Goal: Information Seeking & Learning: Learn about a topic

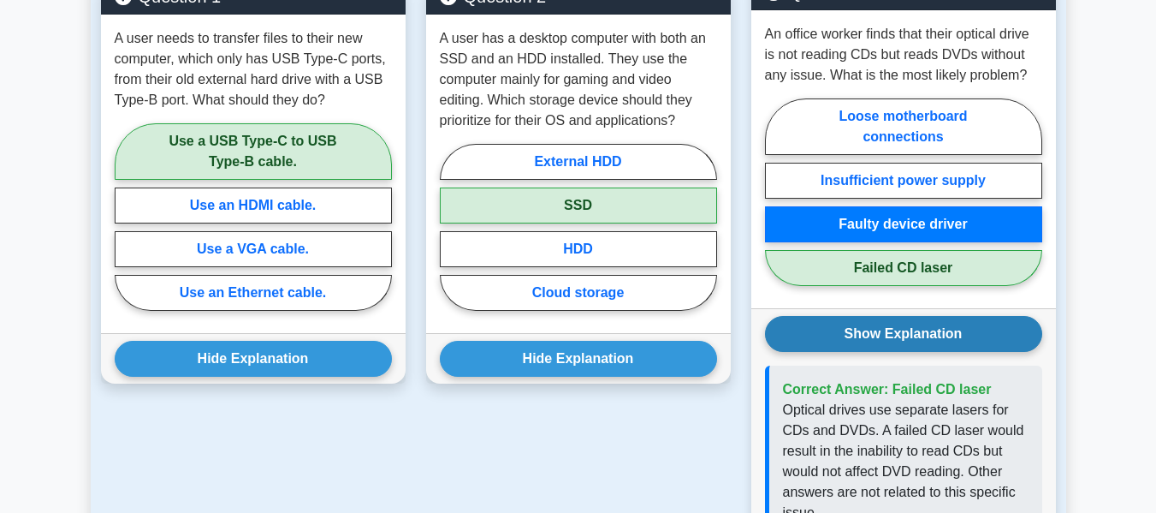
click at [980, 316] on button "Show Explanation" at bounding box center [903, 334] width 277 height 36
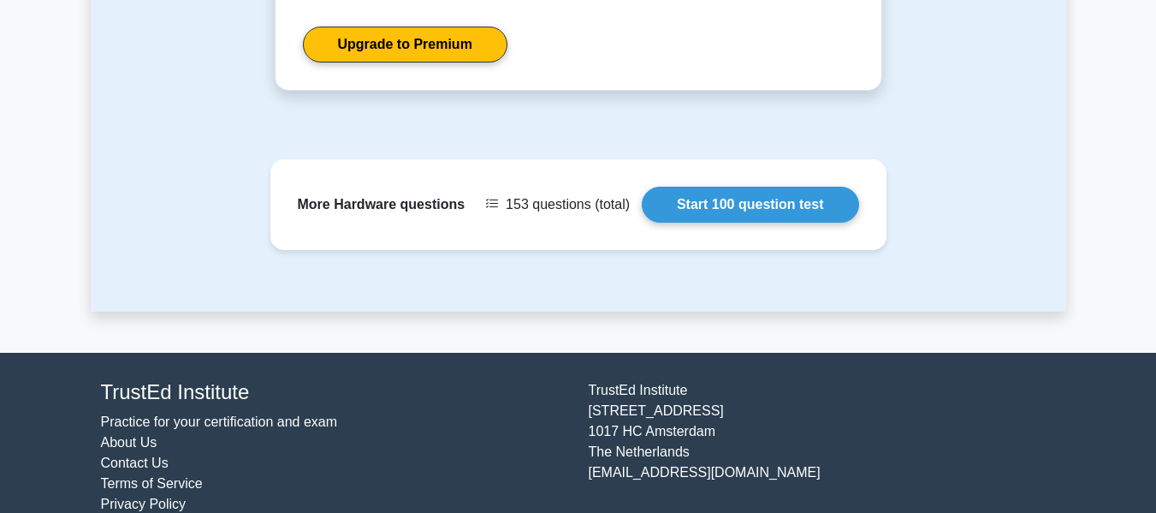
scroll to position [2032, 0]
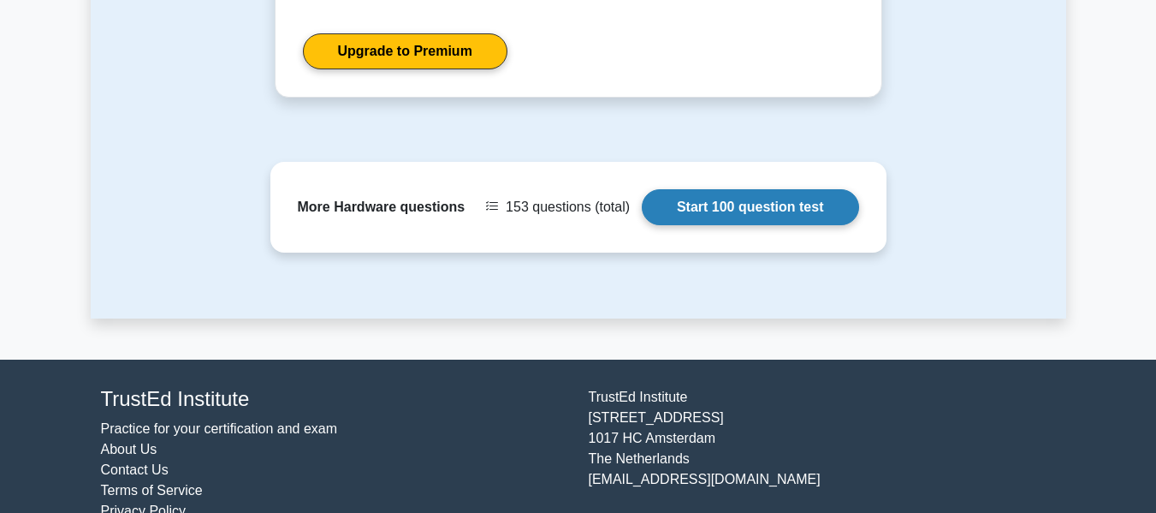
click at [703, 189] on link "Start 100 question test" at bounding box center [750, 207] width 217 height 36
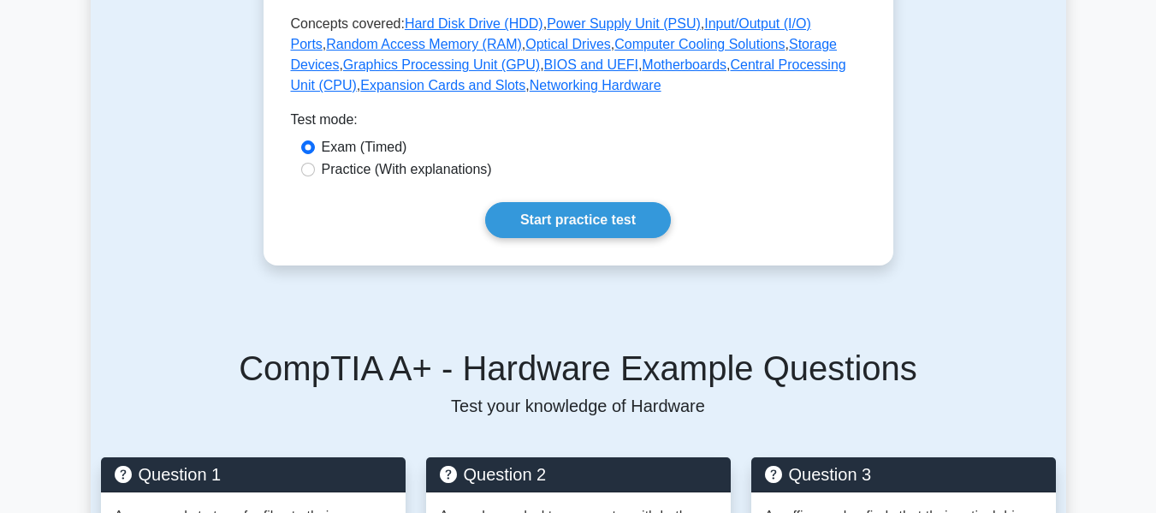
scroll to position [883, 0]
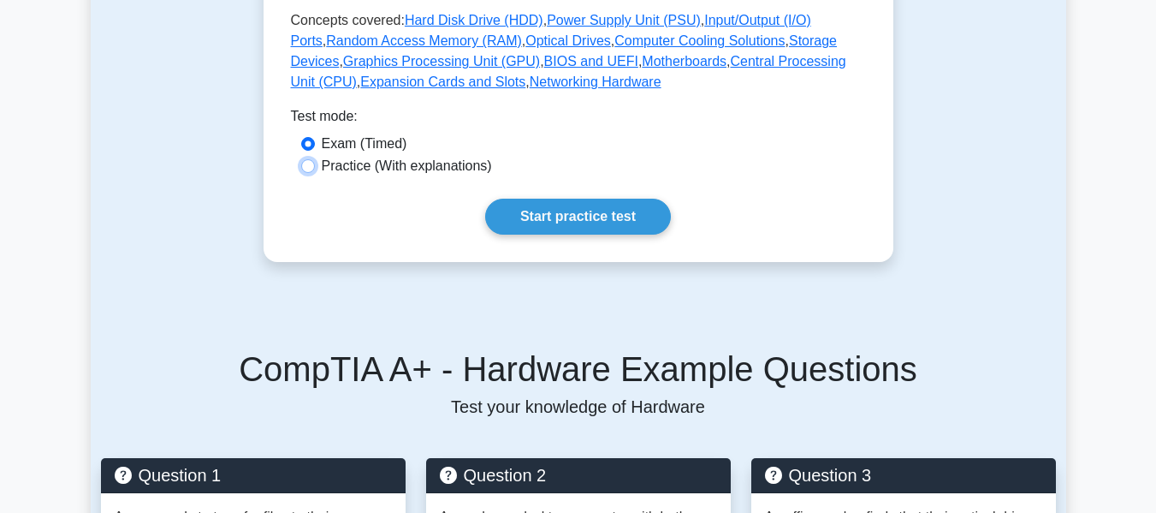
click at [306, 159] on input "Practice (With explanations)" at bounding box center [308, 166] width 14 height 14
radio input "true"
click at [306, 137] on input "Exam (Timed)" at bounding box center [308, 144] width 14 height 14
radio input "true"
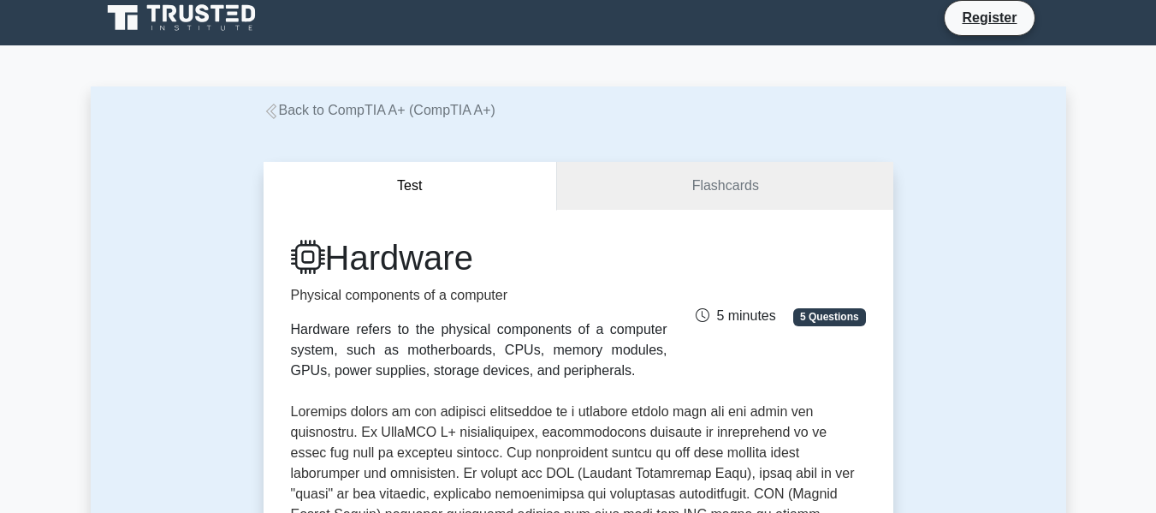
scroll to position [0, 0]
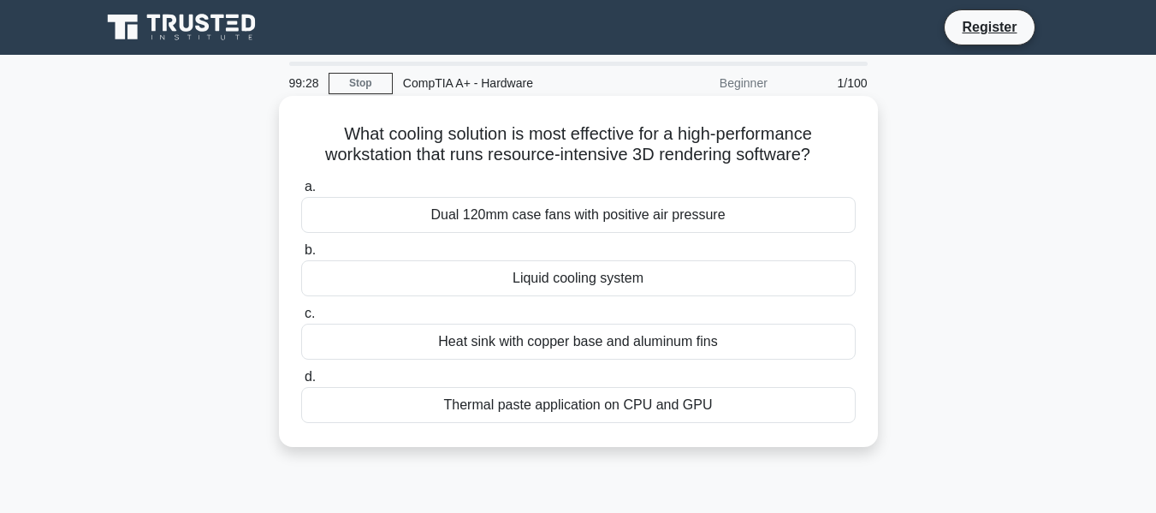
click at [527, 408] on div "Thermal paste application on CPU and GPU" at bounding box center [578, 405] width 555 height 36
click at [301, 383] on input "d. Thermal paste application on CPU and GPU" at bounding box center [301, 377] width 0 height 11
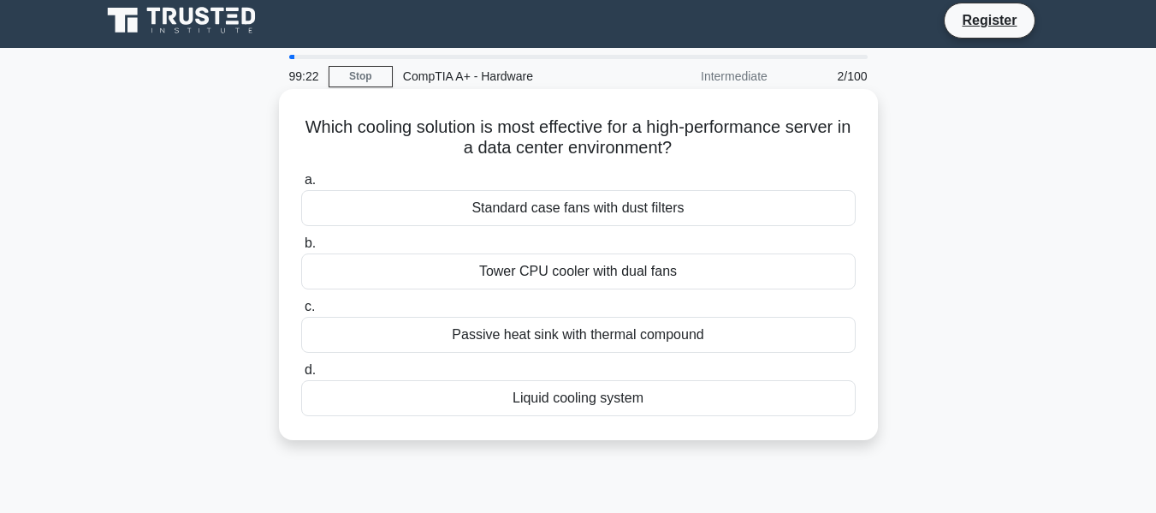
scroll to position [6, 0]
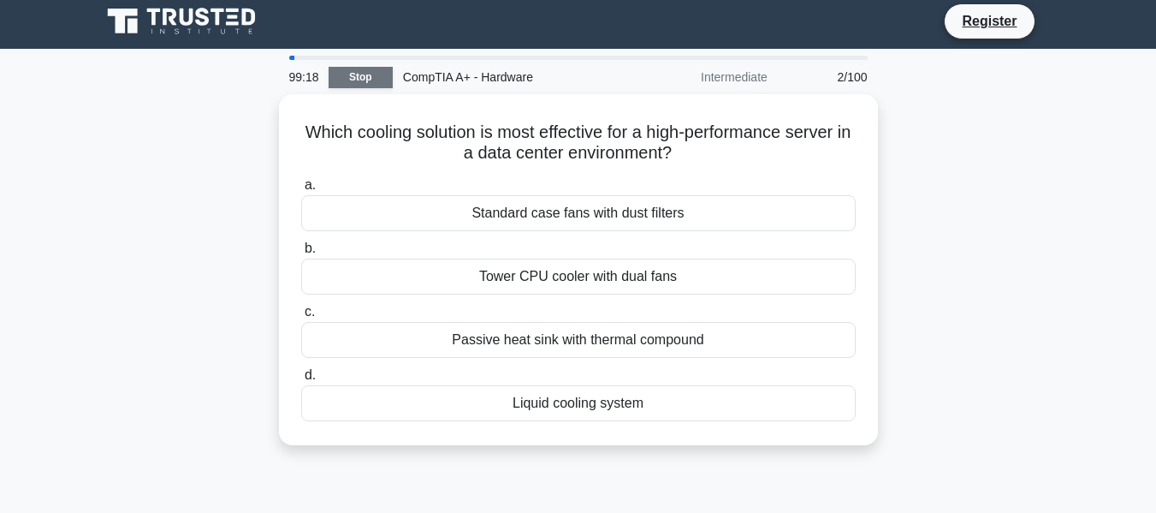
click at [376, 76] on link "Stop" at bounding box center [361, 77] width 64 height 21
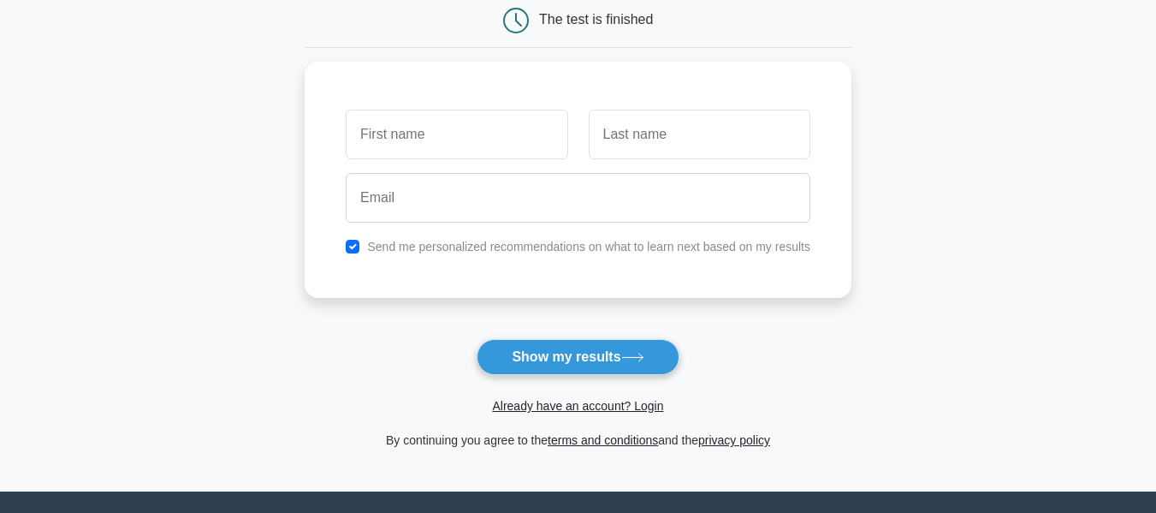
scroll to position [181, 0]
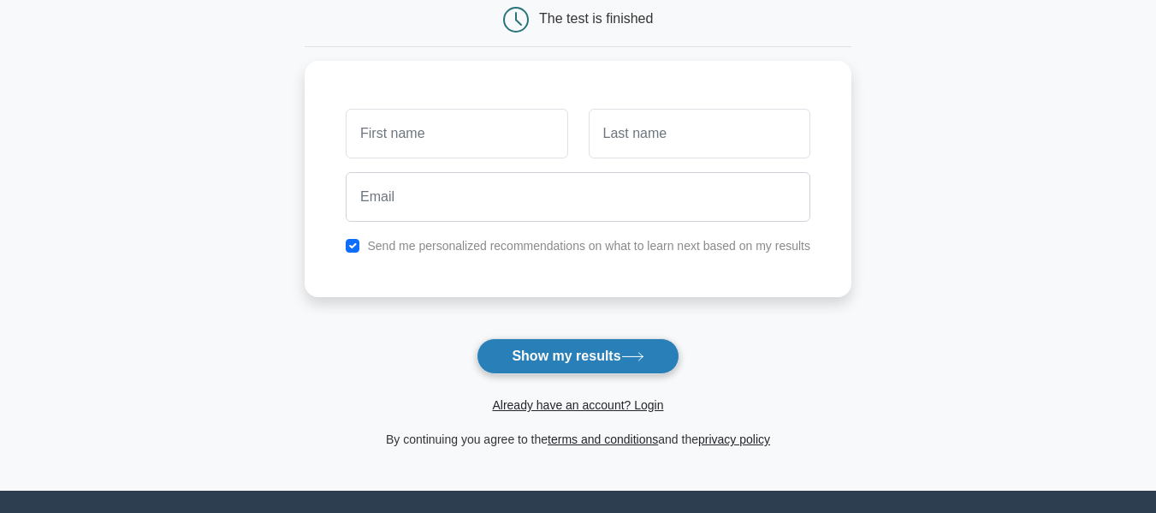
click at [551, 354] on button "Show my results" at bounding box center [578, 356] width 202 height 36
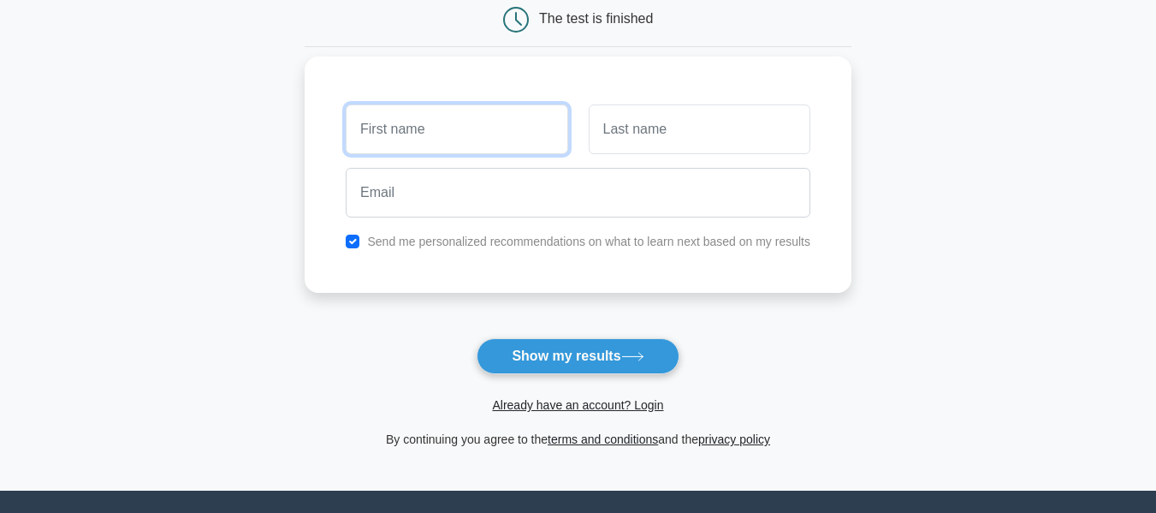
click at [407, 131] on input "text" at bounding box center [457, 129] width 222 height 50
type input "[PERSON_NAME]"
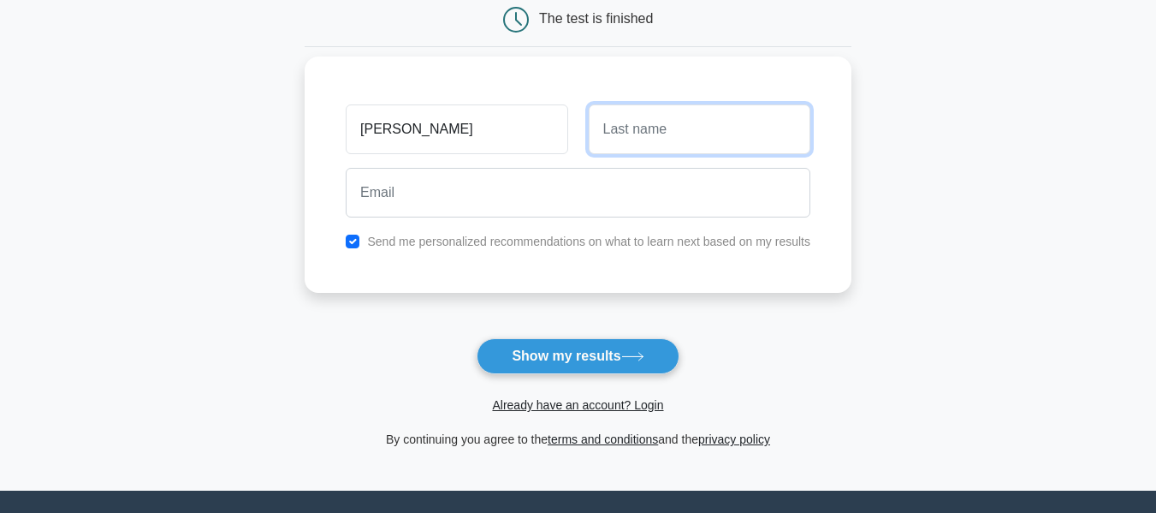
click at [608, 140] on input "text" at bounding box center [700, 129] width 222 height 50
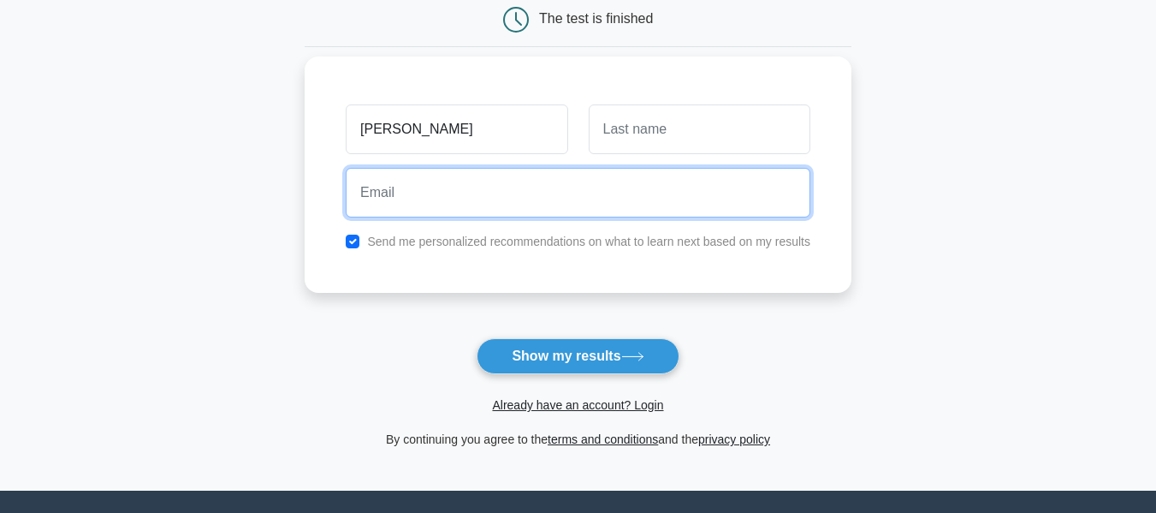
click at [550, 197] on input "email" at bounding box center [578, 193] width 465 height 50
type input "[EMAIL_ADDRESS][DOMAIN_NAME]"
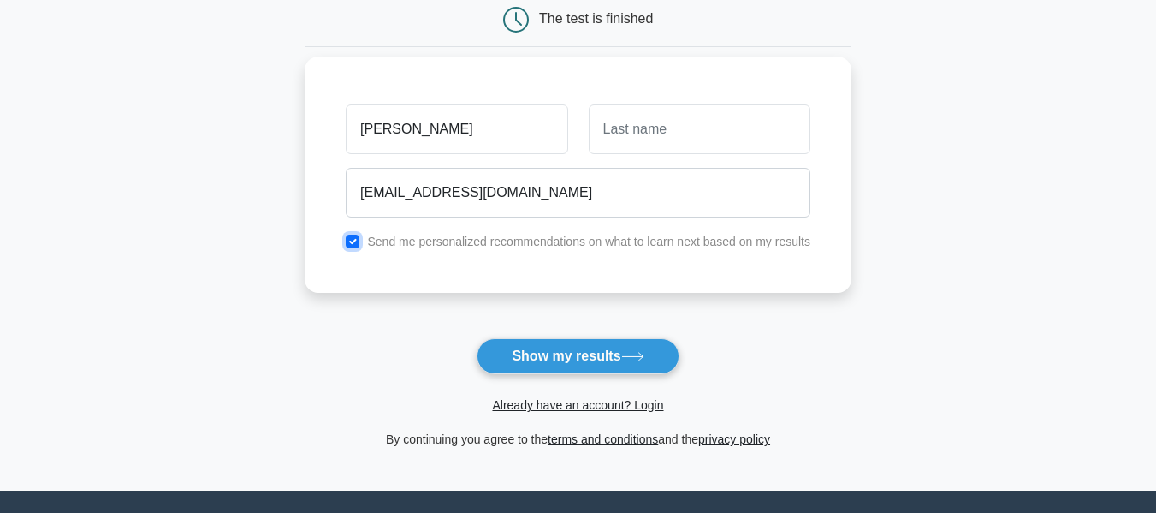
click at [358, 241] on input "checkbox" at bounding box center [353, 242] width 14 height 14
checkbox input "false"
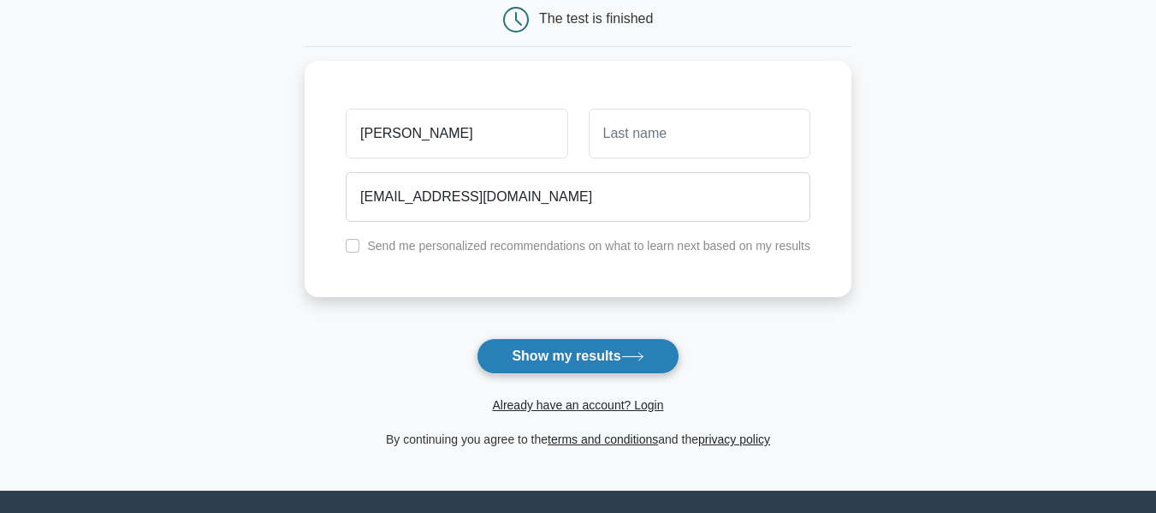
click at [589, 360] on button "Show my results" at bounding box center [578, 356] width 202 height 36
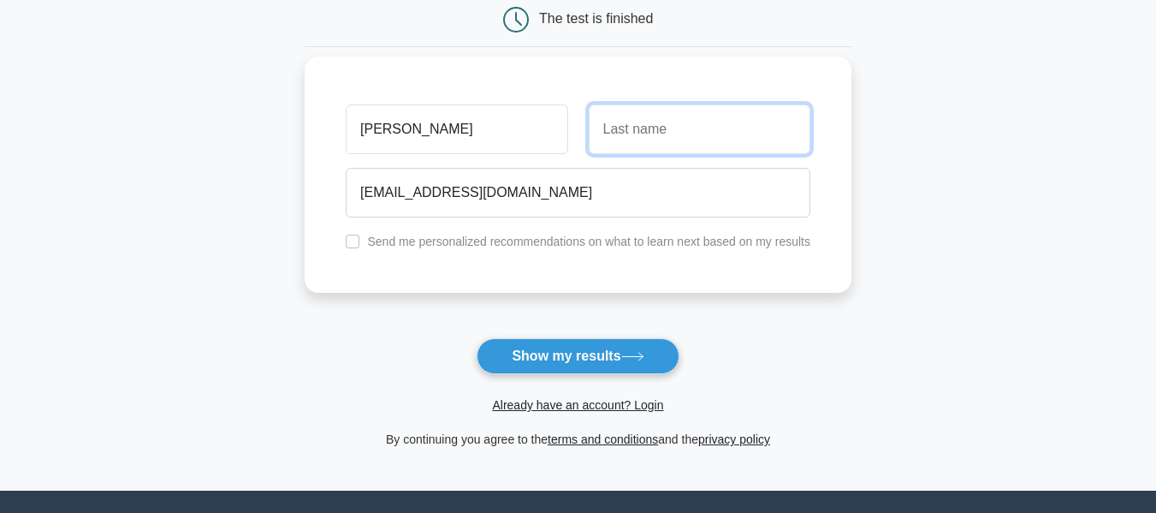
click at [643, 143] on input "text" at bounding box center [700, 129] width 222 height 50
type input "Afuye"
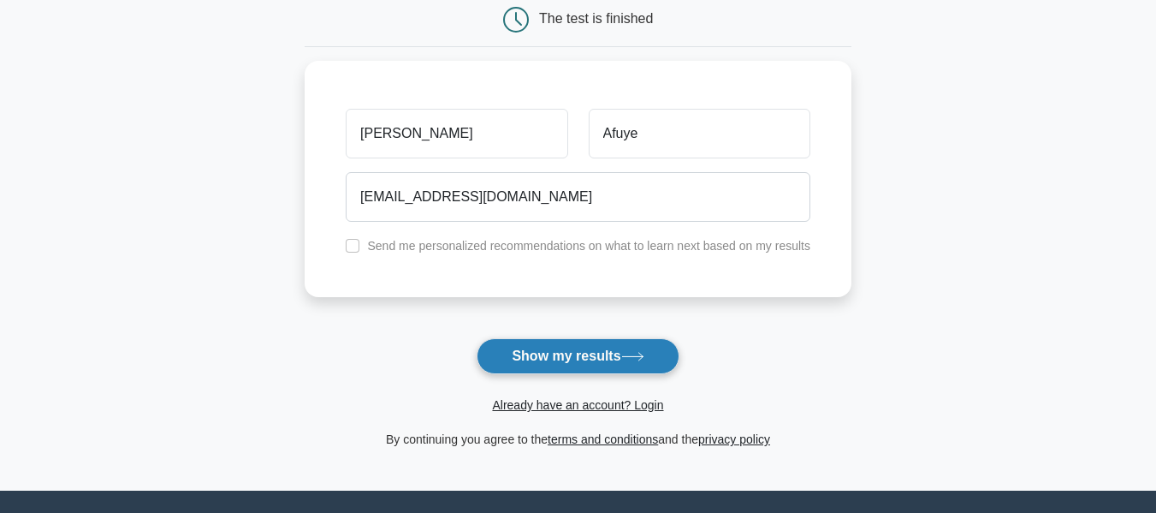
click at [586, 360] on button "Show my results" at bounding box center [578, 356] width 202 height 36
